Goal: Transaction & Acquisition: Purchase product/service

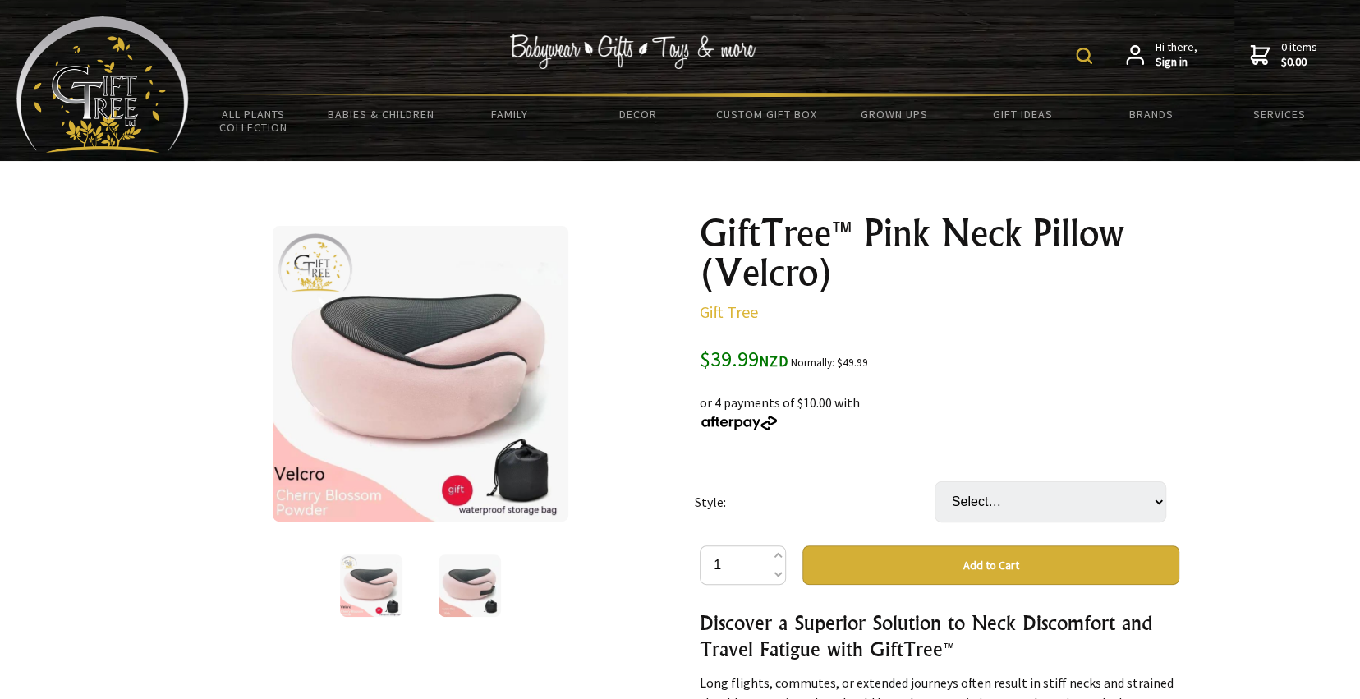
select select "Velcro"
click at [935, 481] on select "Select… Buckle Velcro" at bounding box center [1051, 501] width 232 height 41
click at [729, 503] on td "Style:" at bounding box center [815, 501] width 240 height 87
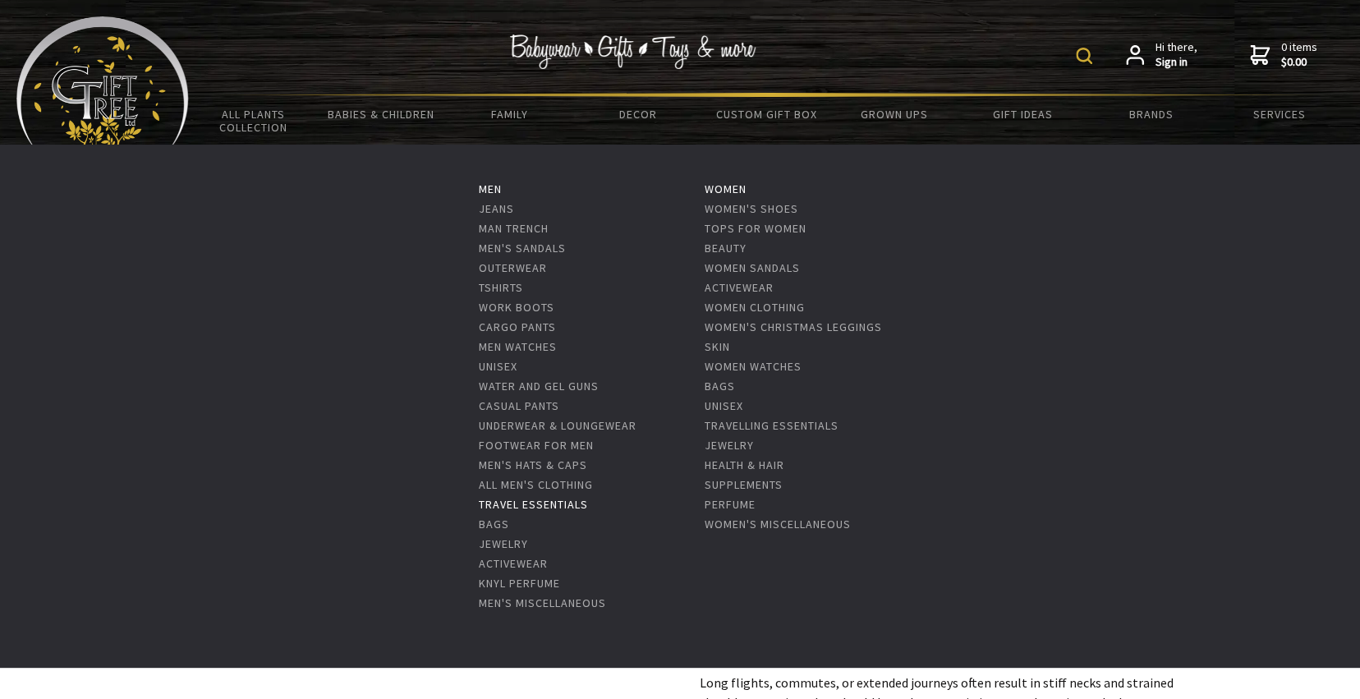
click at [520, 509] on link "Travel Essentials" at bounding box center [533, 504] width 109 height 15
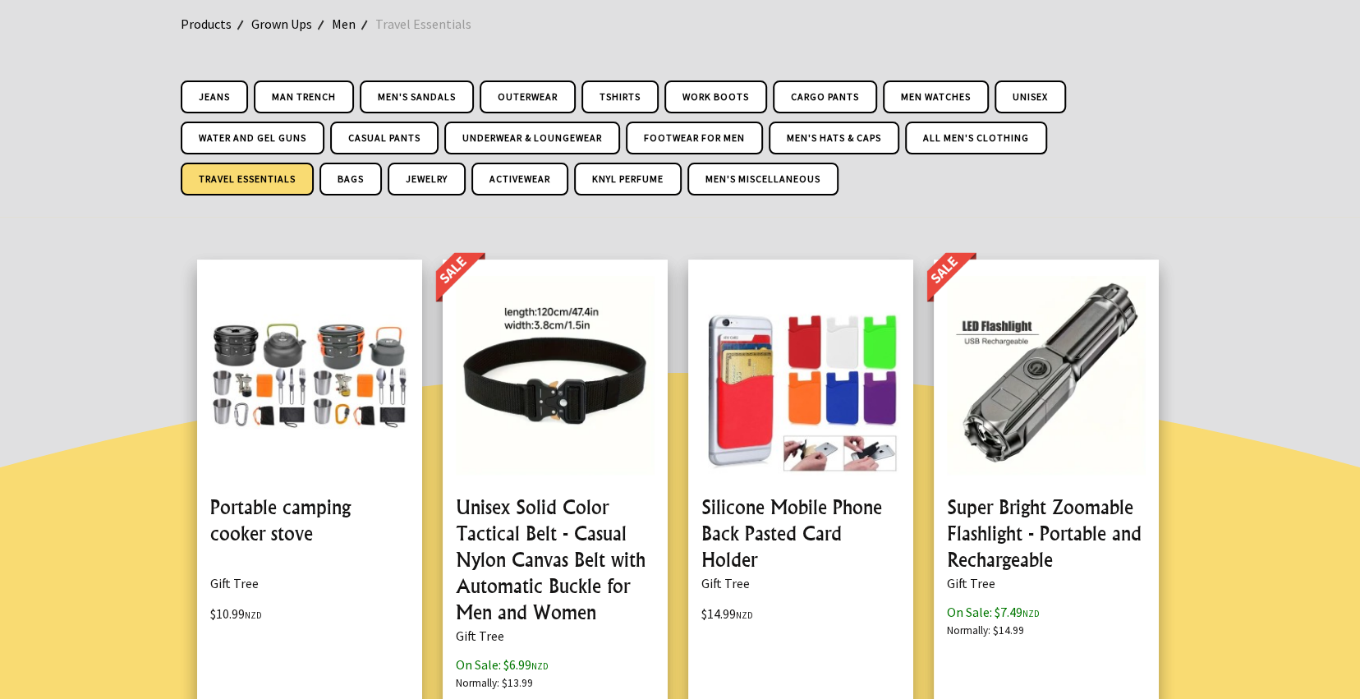
scroll to position [164, 0]
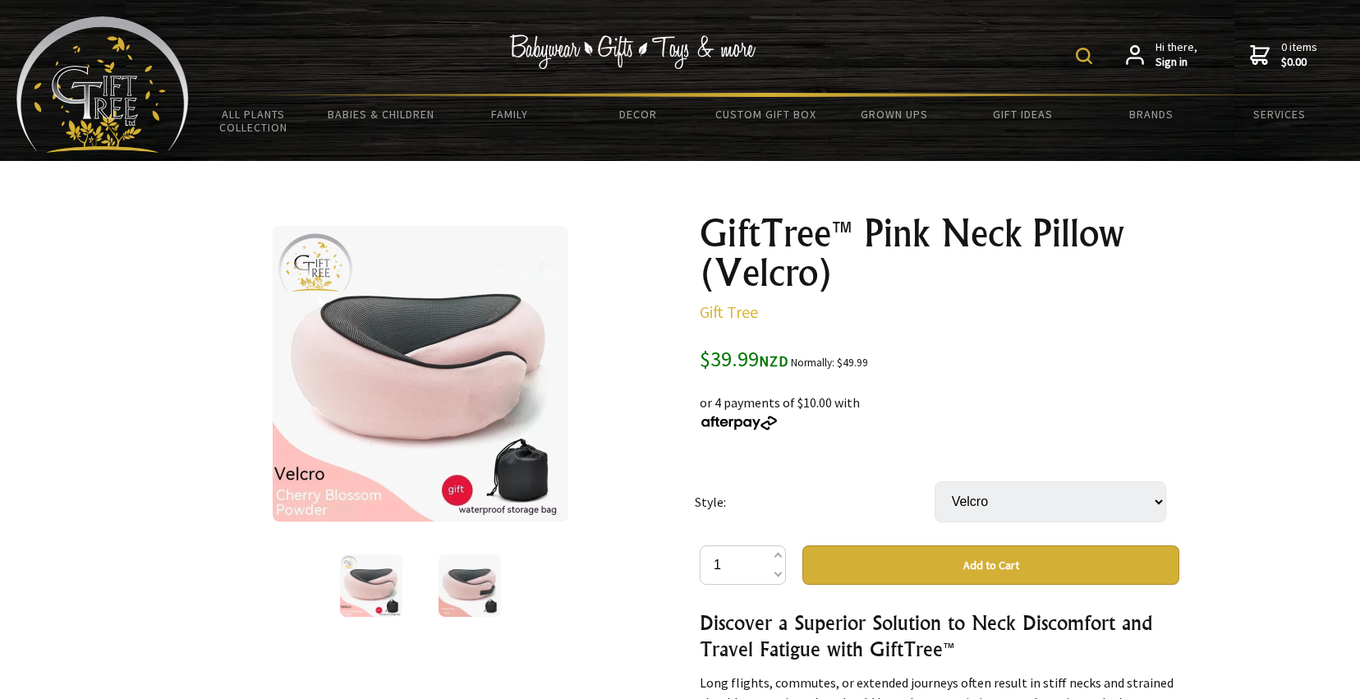
select select "Velcro"
click at [419, 405] on img at bounding box center [421, 374] width 296 height 296
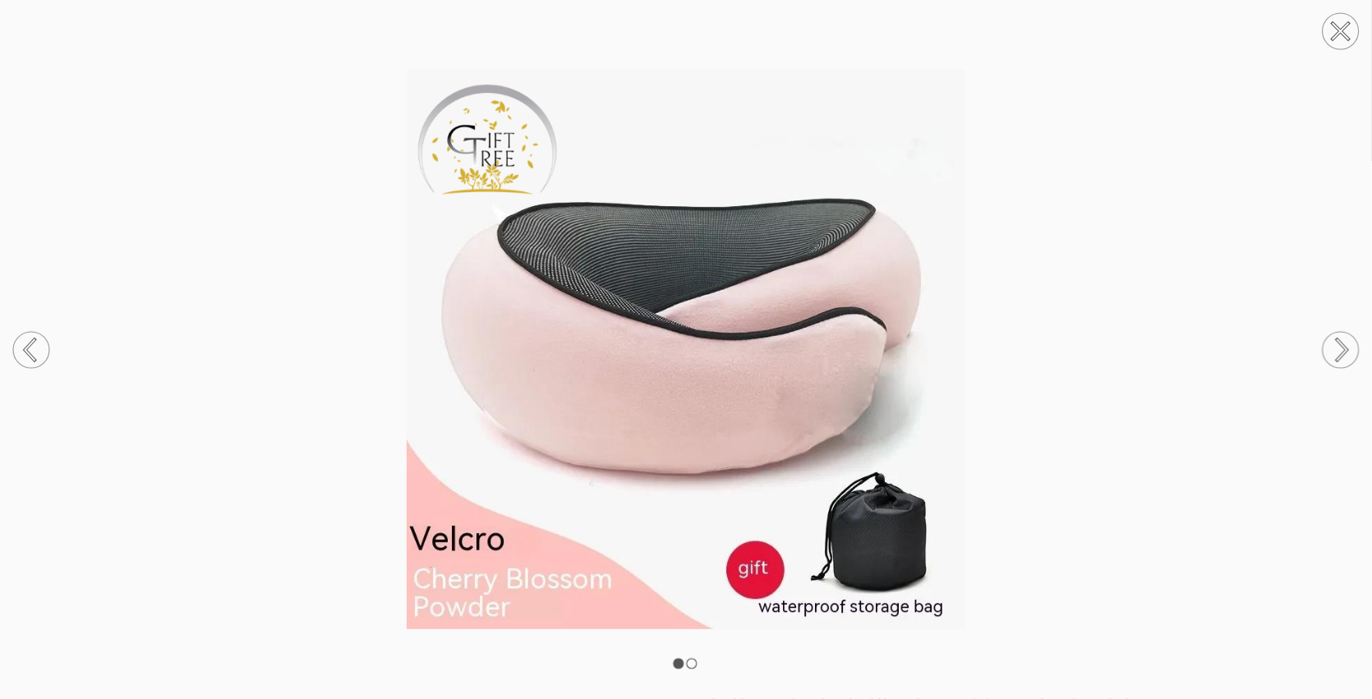
click at [1354, 354] on circle at bounding box center [1340, 350] width 36 height 36
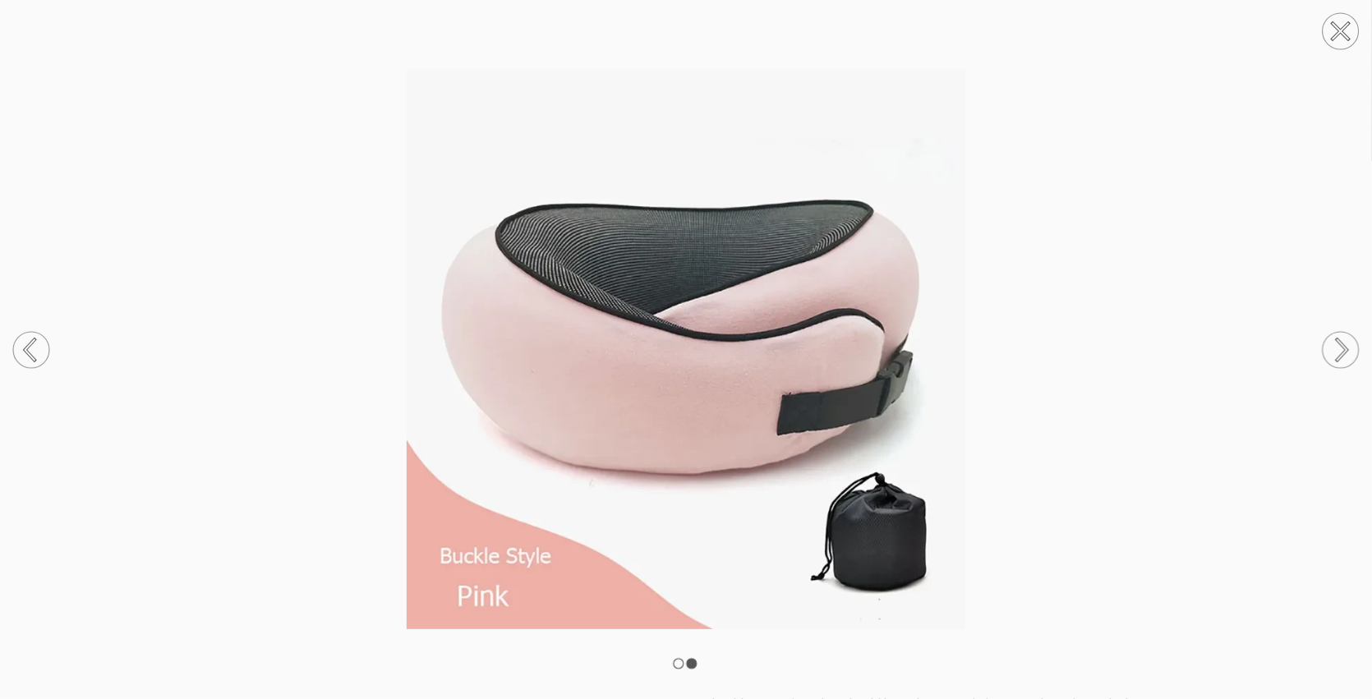
click at [1348, 350] on circle at bounding box center [1340, 350] width 36 height 36
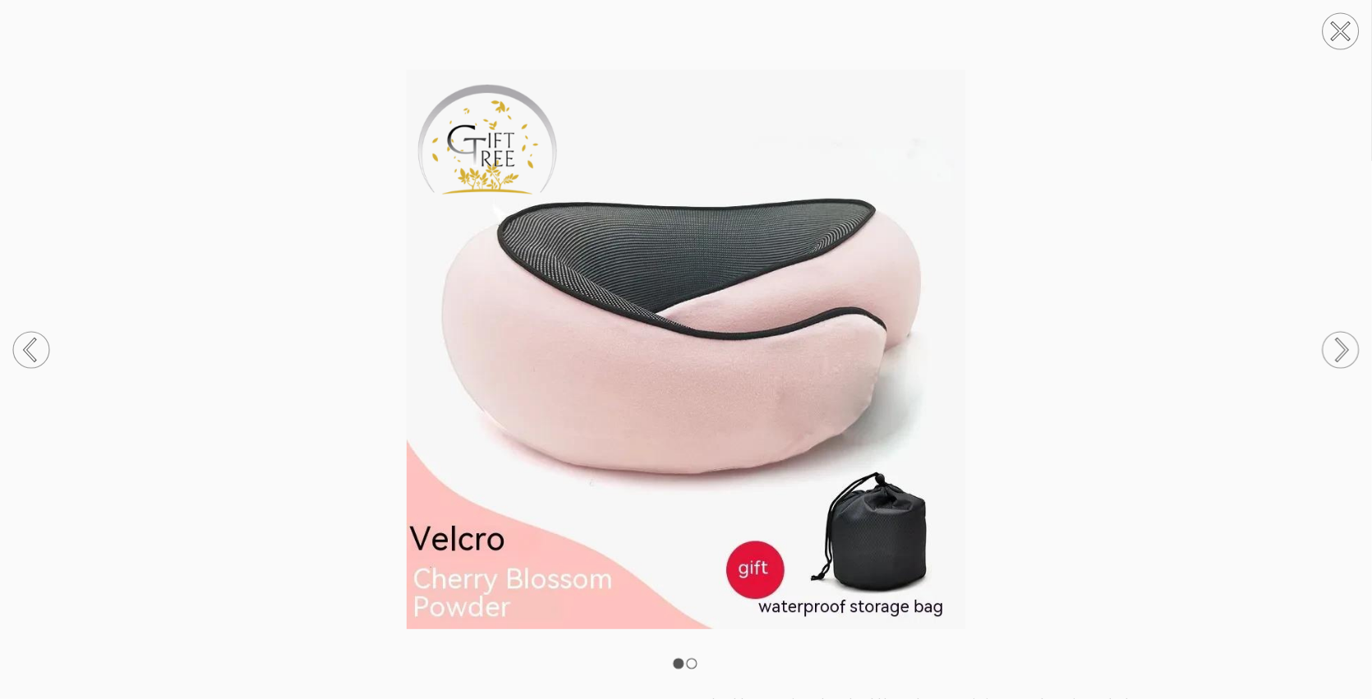
click at [1348, 350] on circle at bounding box center [1340, 350] width 36 height 36
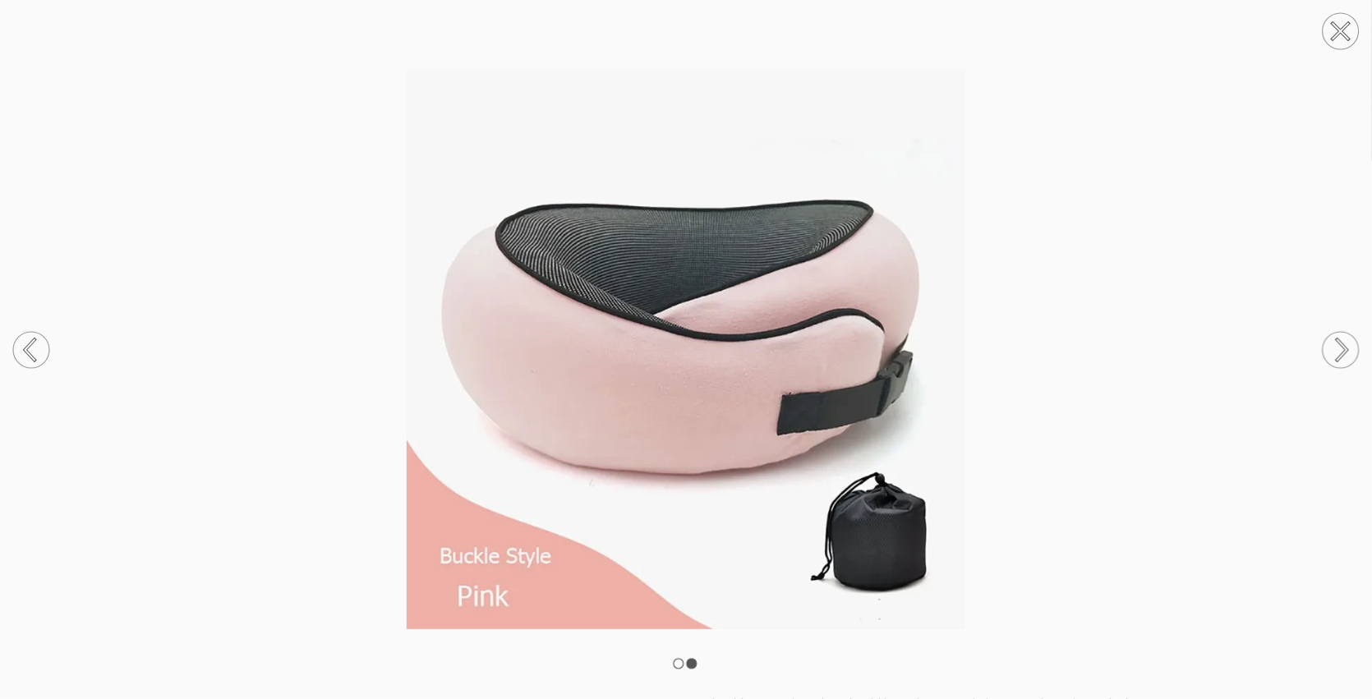
click at [1348, 350] on circle at bounding box center [1340, 350] width 36 height 36
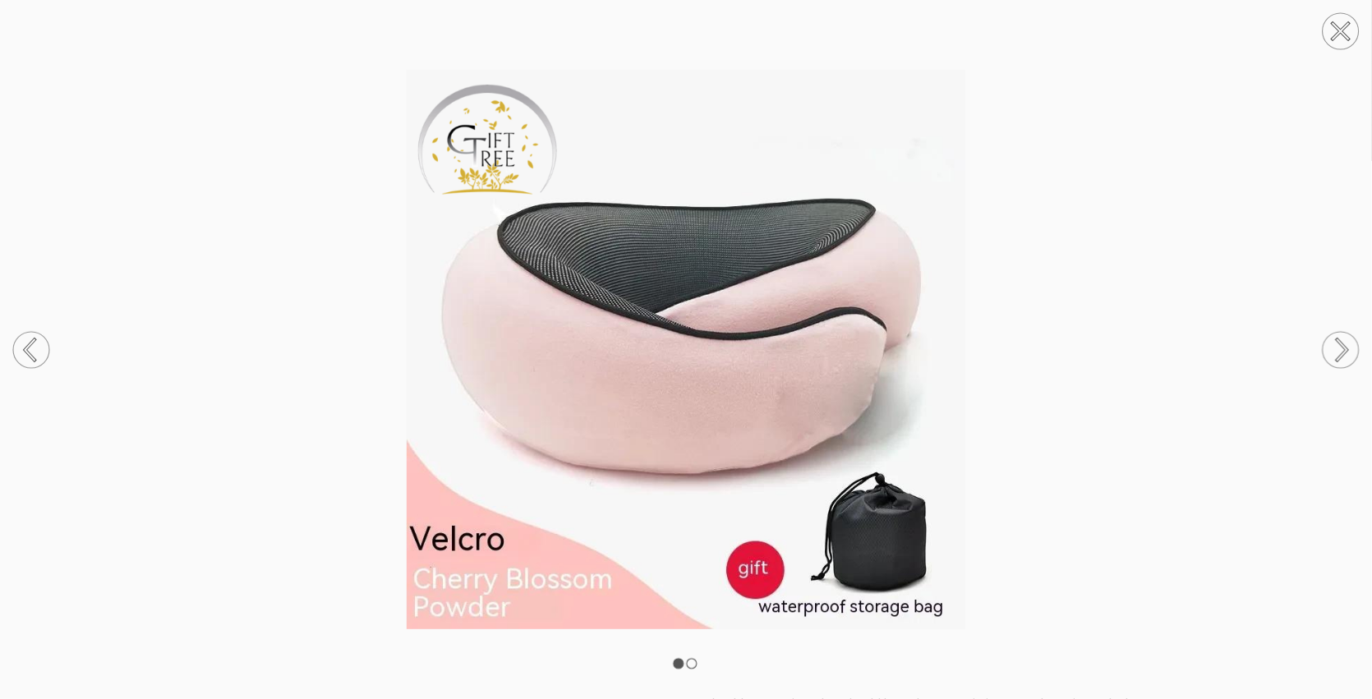
click at [1348, 350] on circle at bounding box center [1340, 350] width 36 height 36
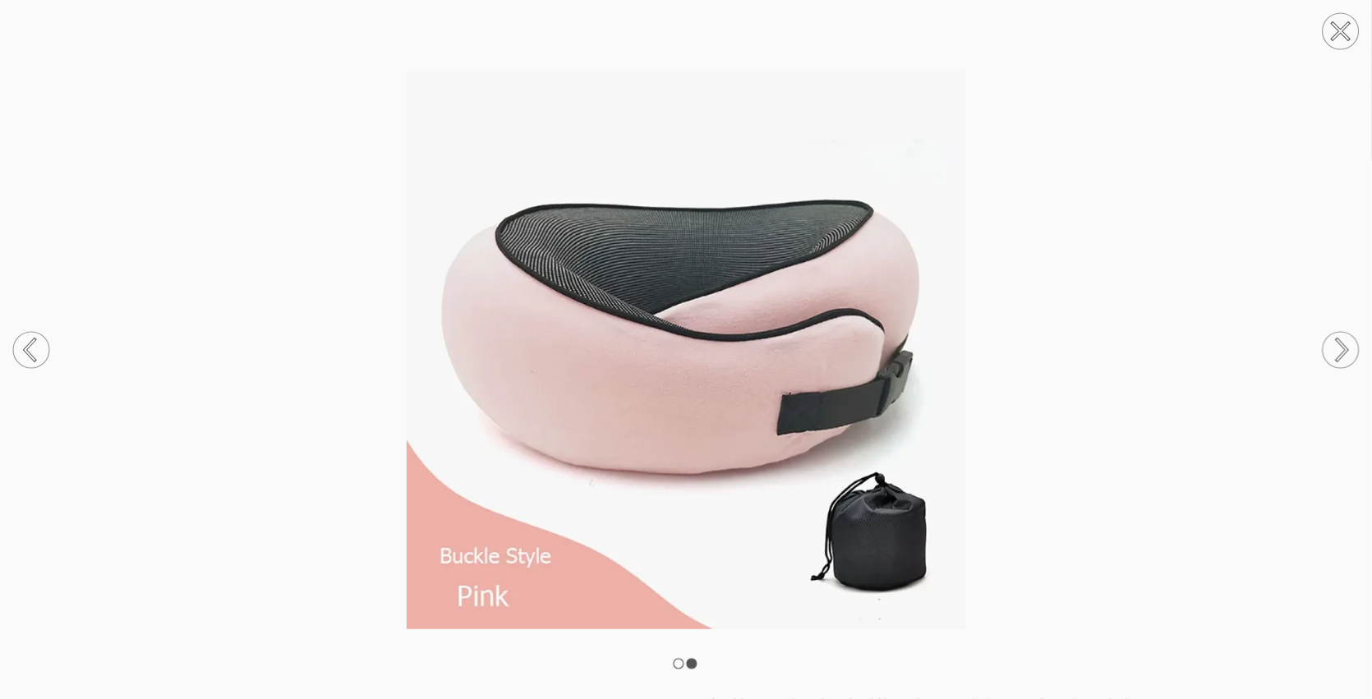
click at [1335, 32] on circle at bounding box center [1340, 31] width 36 height 36
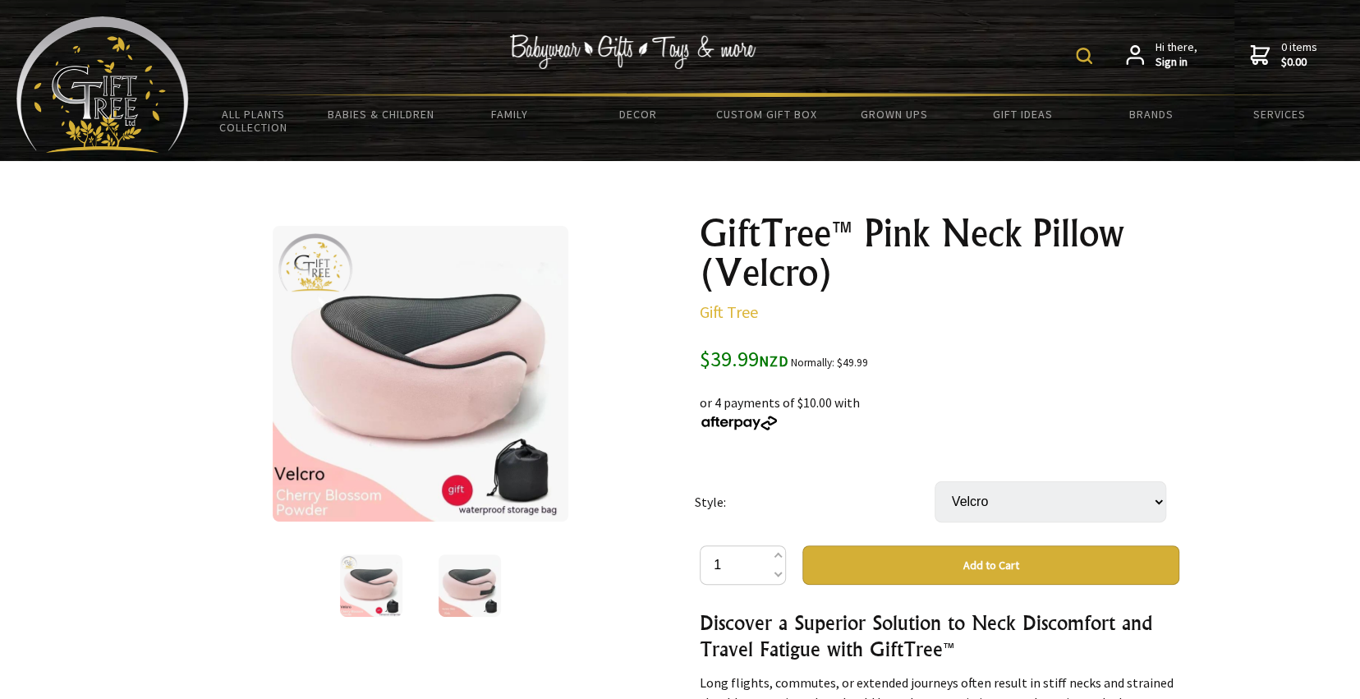
click at [1087, 57] on img at bounding box center [1084, 56] width 16 height 16
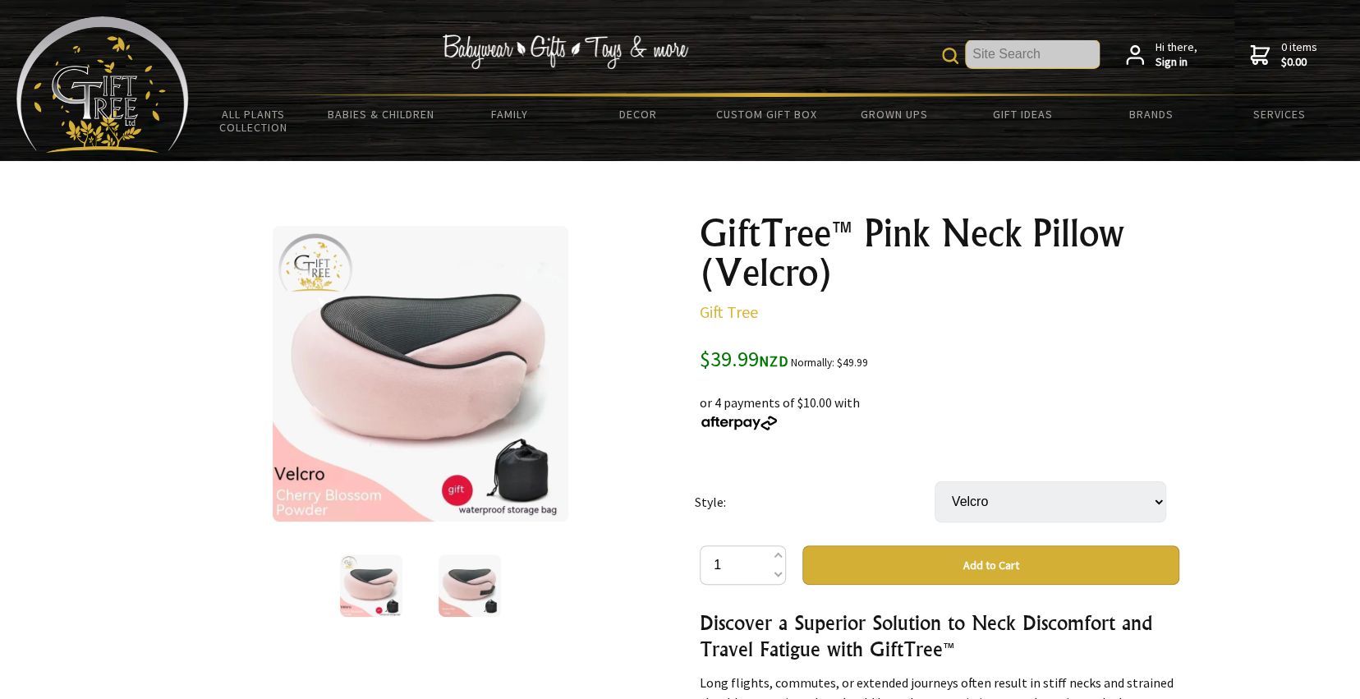
click at [1013, 59] on input "text" at bounding box center [1033, 54] width 134 height 28
type input "neck pillow"
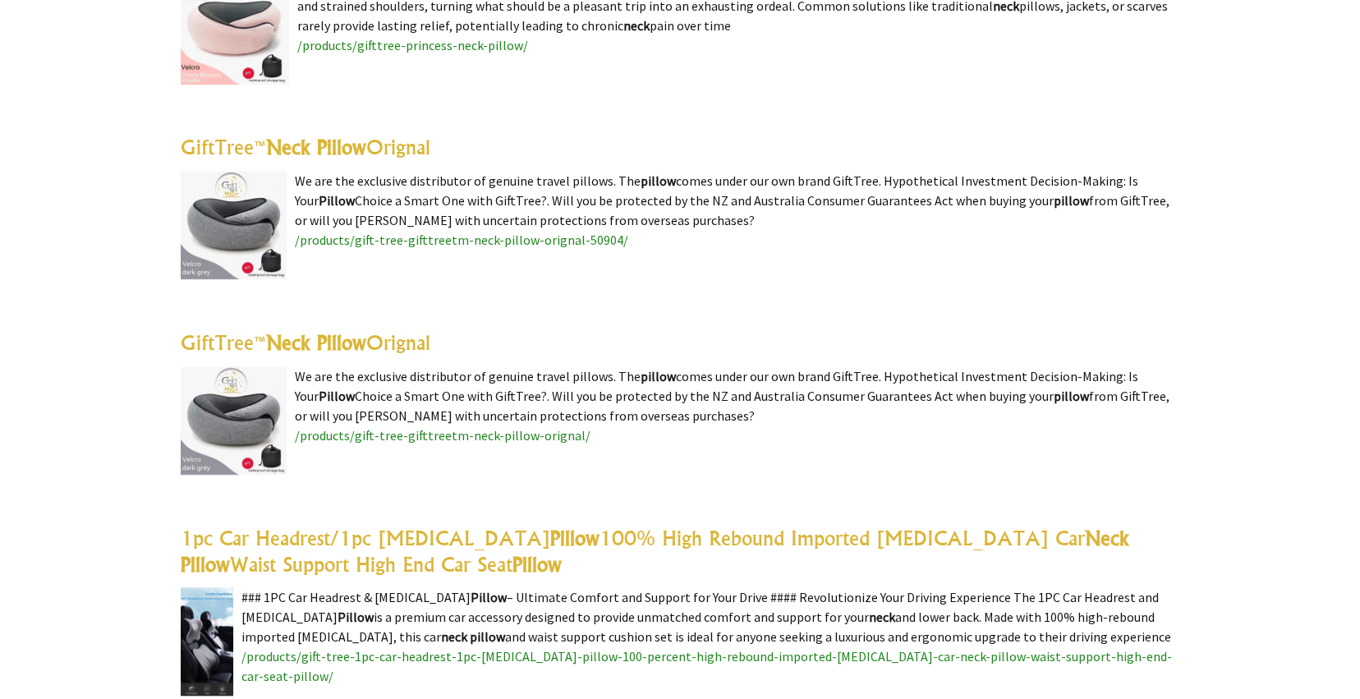
scroll to position [4353, 0]
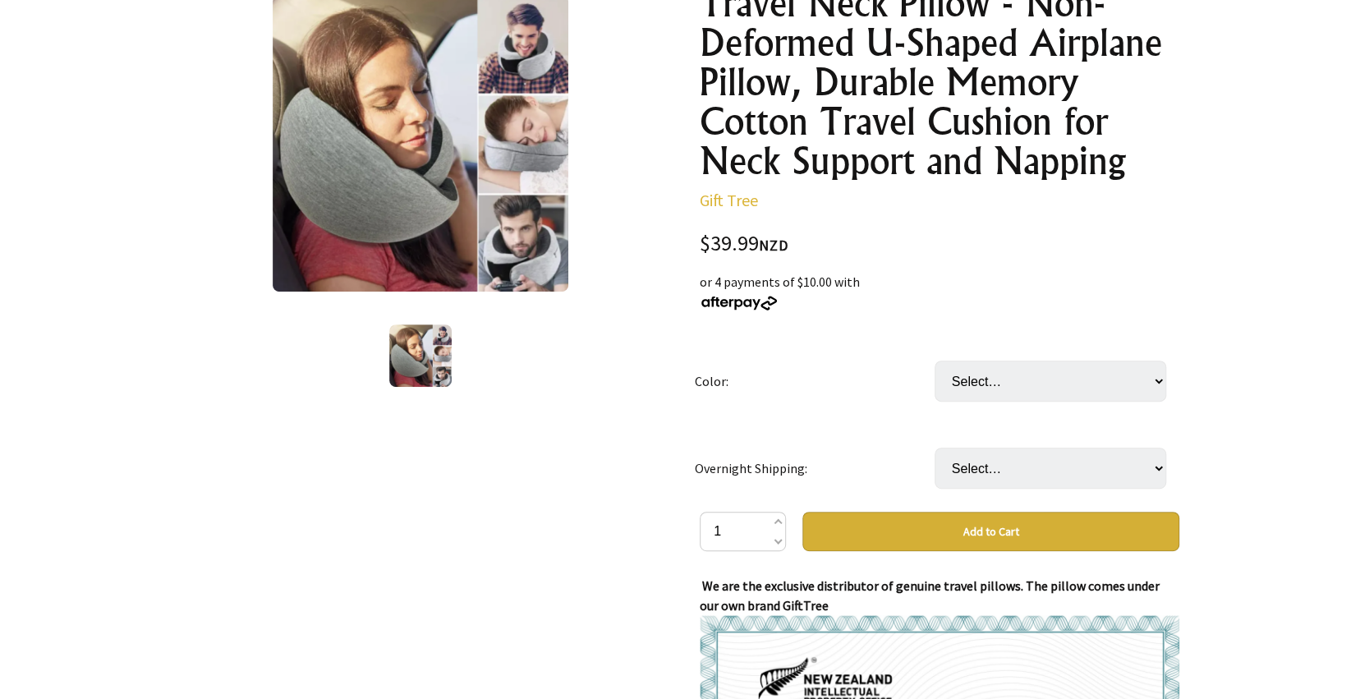
scroll to position [246, 0]
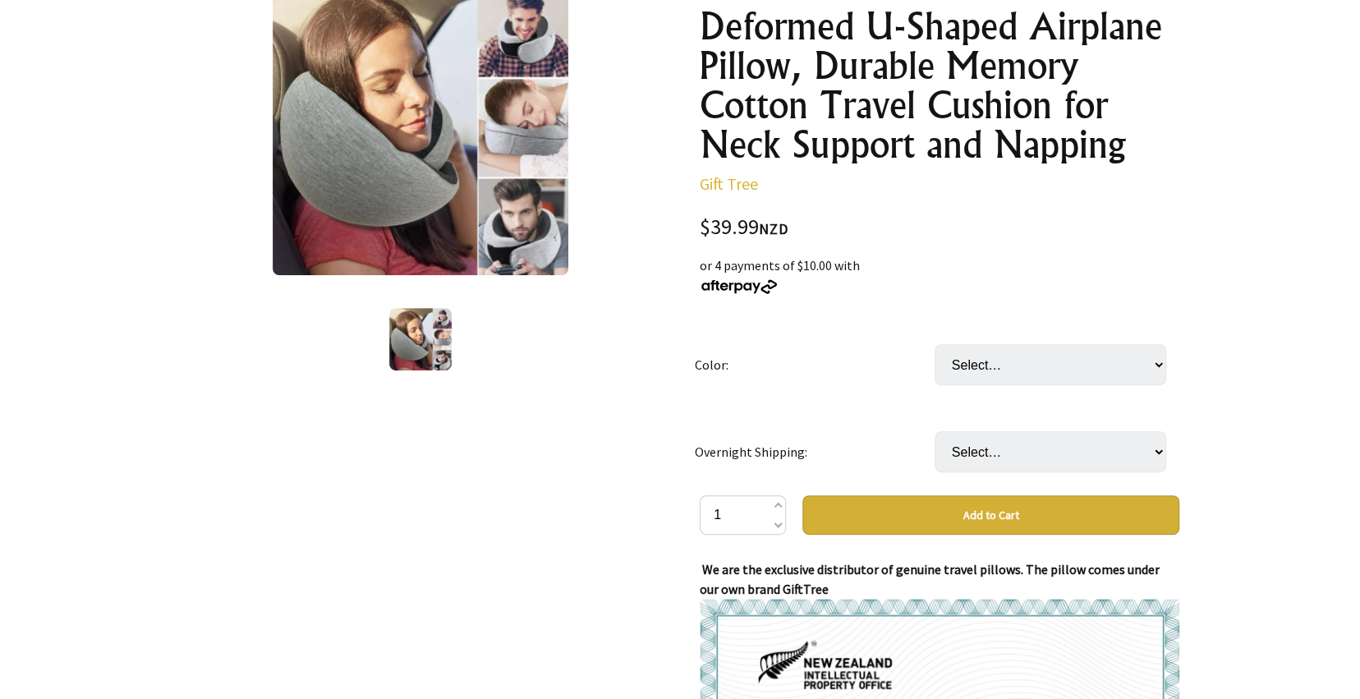
click at [761, 370] on td "Color:" at bounding box center [815, 364] width 240 height 87
click at [1020, 367] on select "Select… Navy Blue (Velcro style) Black (Velcro style) Yellow (Buckle style) Gra…" at bounding box center [1051, 364] width 232 height 41
select select "Navy Blue (Velcro style)"
click at [935, 344] on select "Select… Navy Blue (Velcro style) Black (Velcro style) Yellow (Buckle style) Gra…" at bounding box center [1051, 364] width 232 height 41
click at [980, 462] on select "Select… No Yes (+ $11.99)" at bounding box center [1051, 451] width 232 height 41
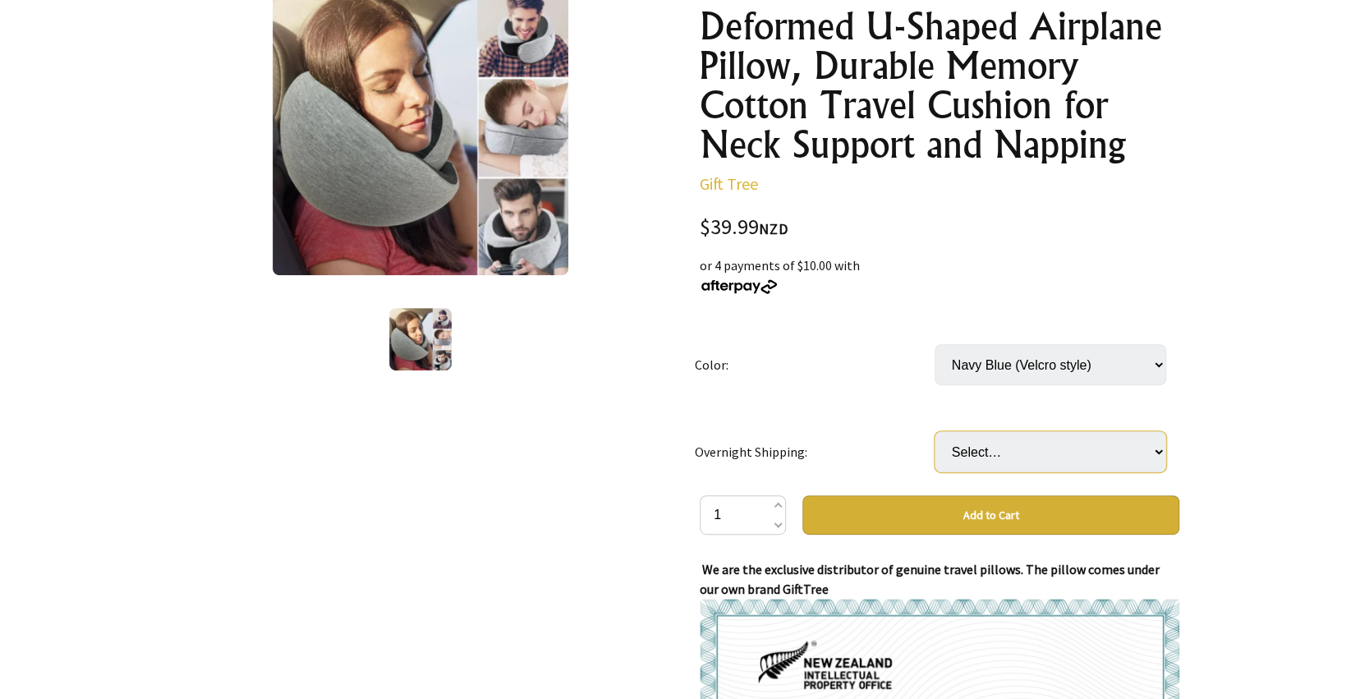
click at [980, 462] on select "Select… No Yes (+ $11.99)" at bounding box center [1051, 451] width 232 height 41
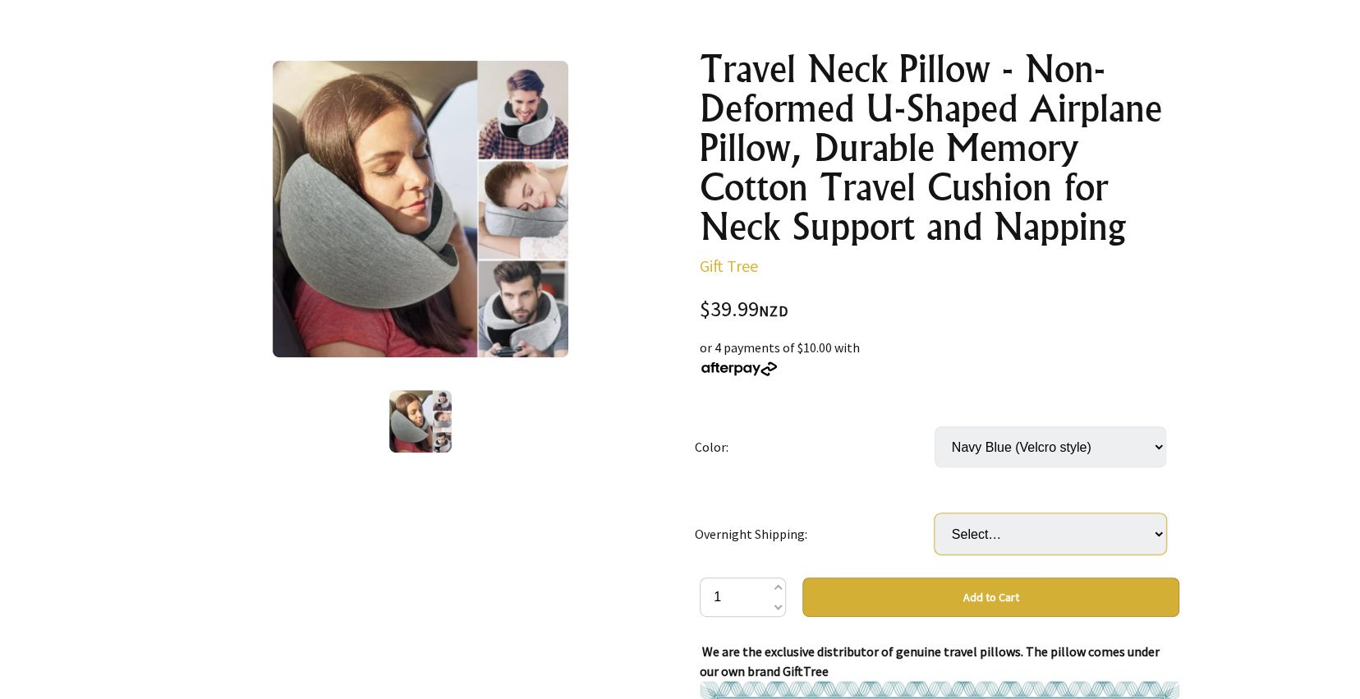
scroll to position [0, 0]
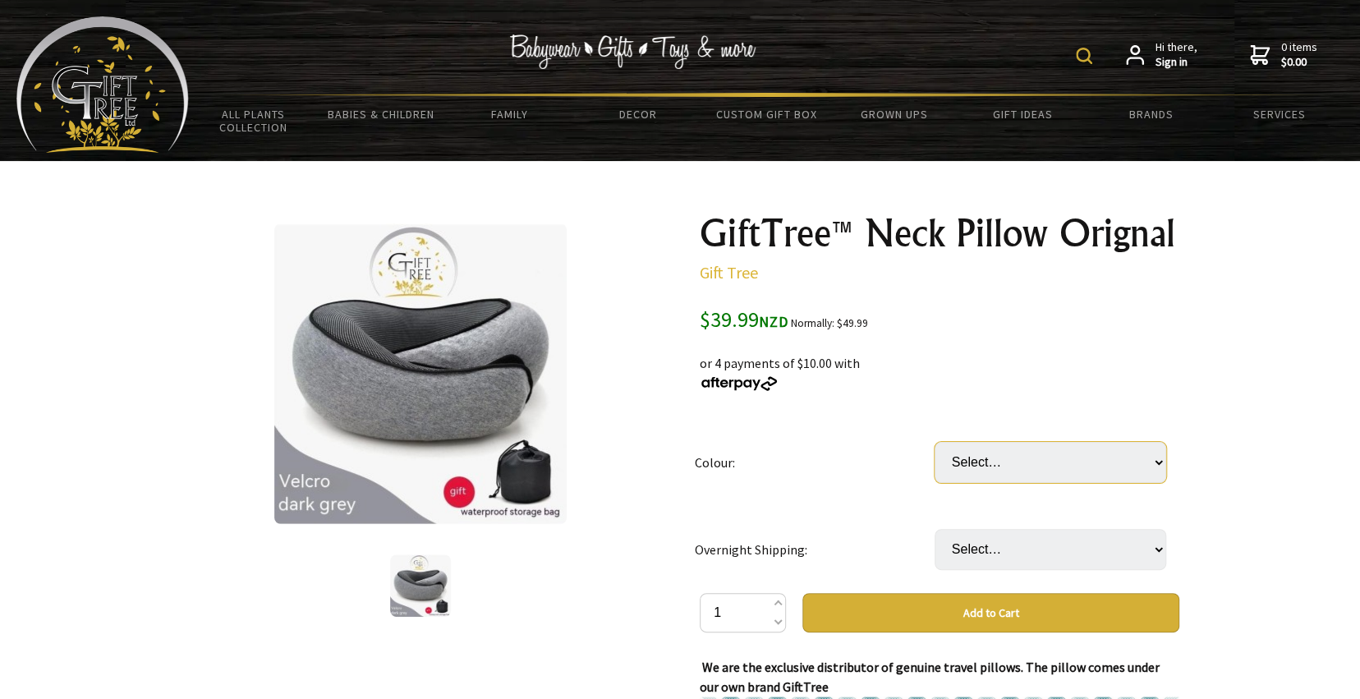
click at [1008, 462] on select "Select… Navy Blue (Velcro style) Black (Velcro style) Yellow (Buckle style) Gra…" at bounding box center [1051, 462] width 232 height 41
